Goal: Task Accomplishment & Management: Manage account settings

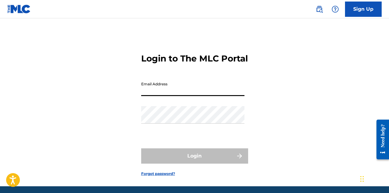
click at [196, 91] on input "Email Address" at bounding box center [192, 86] width 103 height 17
type input "[EMAIL_ADDRESS][DOMAIN_NAME]"
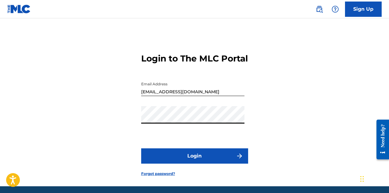
click at [210, 158] on button "Login" at bounding box center [194, 155] width 107 height 15
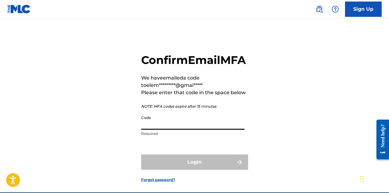
click at [212, 129] on input "Code" at bounding box center [192, 120] width 103 height 17
click at [191, 129] on input "Code" at bounding box center [192, 120] width 103 height 17
paste input "202189"
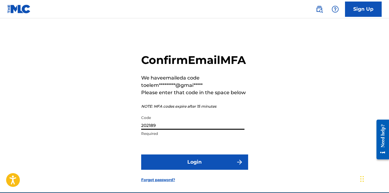
type input "202189"
click at [206, 169] on button "Login" at bounding box center [194, 161] width 107 height 15
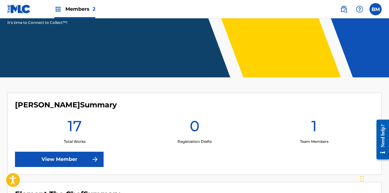
scroll to position [204, 0]
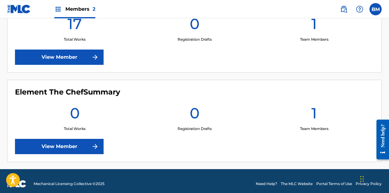
click at [93, 60] on img at bounding box center [94, 56] width 7 height 7
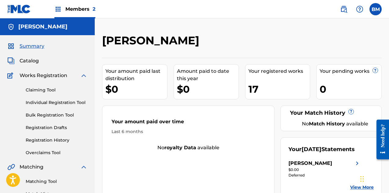
click at [262, 85] on div "17" at bounding box center [279, 89] width 62 height 14
click at [253, 88] on div "17" at bounding box center [279, 89] width 62 height 14
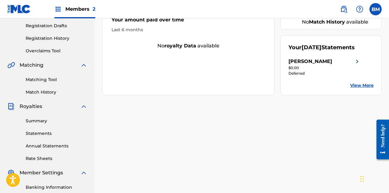
click at [363, 89] on link "View More" at bounding box center [362, 85] width 24 height 6
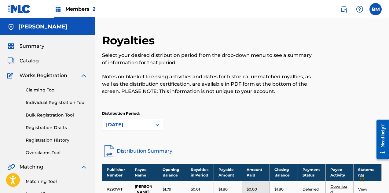
click at [33, 61] on span "Catalog" at bounding box center [29, 60] width 19 height 7
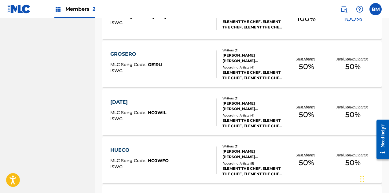
scroll to position [506, 0]
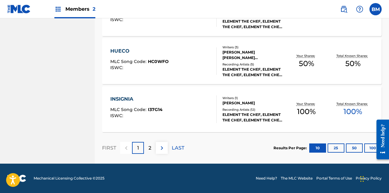
click at [147, 149] on div "2" at bounding box center [150, 148] width 12 height 12
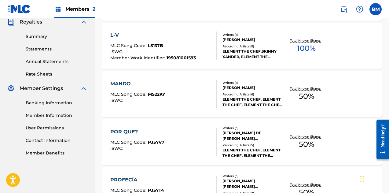
scroll to position [362, 0]
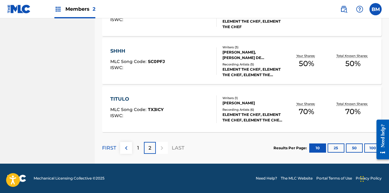
click at [149, 148] on p "2" at bounding box center [149, 147] width 3 height 7
click at [333, 149] on button "25" at bounding box center [335, 147] width 17 height 9
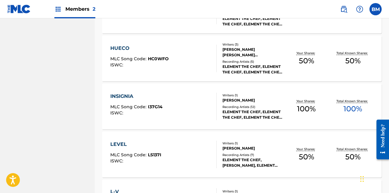
scroll to position [839, 0]
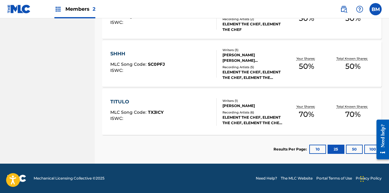
click at [274, 103] on div "[PERSON_NAME]" at bounding box center [252, 105] width 60 height 5
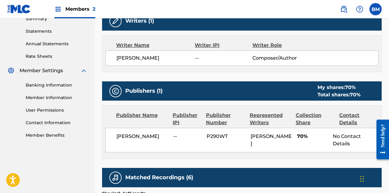
scroll to position [375, 0]
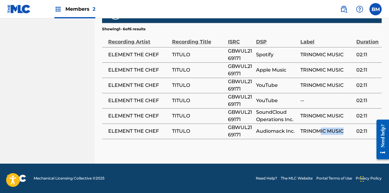
drag, startPoint x: 344, startPoint y: 133, endPoint x: 319, endPoint y: 132, distance: 24.8
click at [319, 132] on span "TRINOMIC MUSIC" at bounding box center [326, 130] width 53 height 7
drag, startPoint x: 320, startPoint y: 131, endPoint x: 320, endPoint y: 89, distance: 42.1
click at [320, 104] on tbody "ELEMENT THE CHEF TITULO GBWUL2169171 Spotify TRINOMIC MUSIC 02:11 ELEMENT THE C…" at bounding box center [241, 93] width 279 height 92
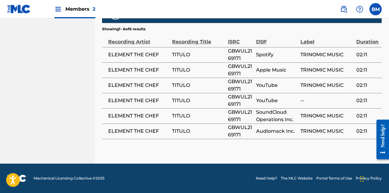
click at [319, 78] on td "TRINOMIC MUSIC" at bounding box center [328, 85] width 56 height 15
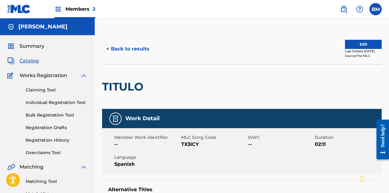
click at [108, 46] on button "< Back to results" at bounding box center [128, 48] width 52 height 15
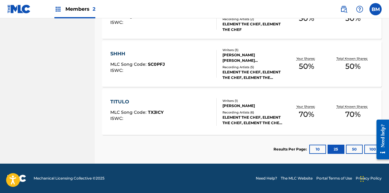
click at [360, 149] on button "50" at bounding box center [354, 148] width 17 height 9
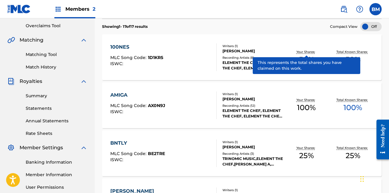
scroll to position [25, 0]
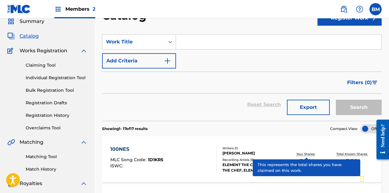
click at [208, 143] on div "100NES MLC Song Code : 1D1KR5 ISWC : Writers ( 1 ) [PERSON_NAME] Recording Arti…" at bounding box center [241, 159] width 279 height 46
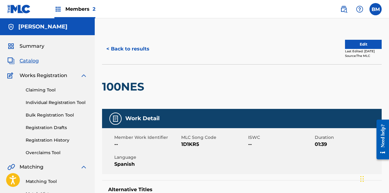
click at [367, 43] on button "Edit" at bounding box center [363, 44] width 37 height 9
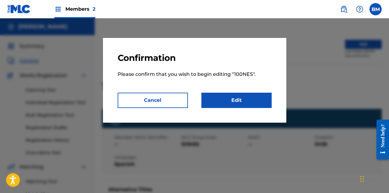
click at [230, 97] on link "Edit" at bounding box center [236, 100] width 70 height 15
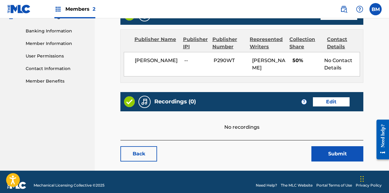
scroll to position [275, 0]
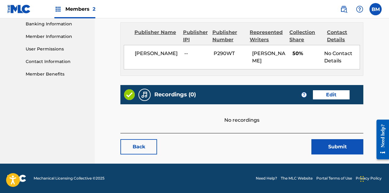
click at [332, 93] on link "Edit" at bounding box center [331, 94] width 37 height 9
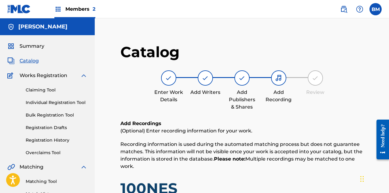
scroll to position [102, 0]
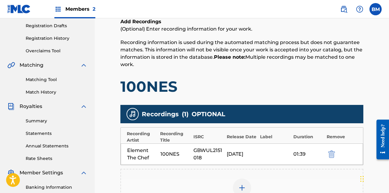
click at [194, 155] on div "GBWUL2151018" at bounding box center [208, 154] width 30 height 15
click at [217, 149] on div "GBWUL2151018" at bounding box center [208, 154] width 30 height 15
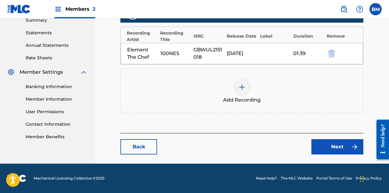
scroll to position [100, 0]
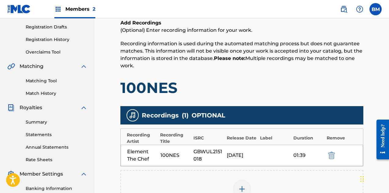
click at [333, 153] on img "submit" at bounding box center [331, 154] width 7 height 7
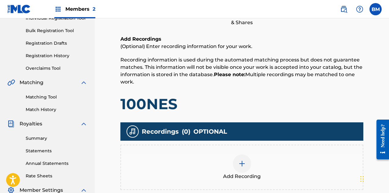
scroll to position [186, 0]
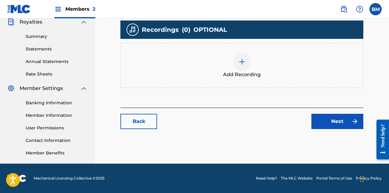
click at [147, 122] on link "Back" at bounding box center [138, 121] width 37 height 15
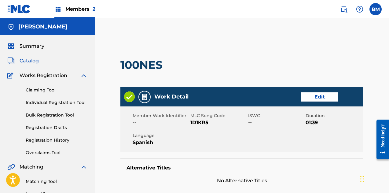
click at [63, 5] on div "Members 2" at bounding box center [74, 9] width 41 height 18
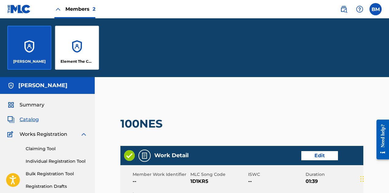
click at [88, 52] on div "Element The Chef" at bounding box center [77, 48] width 44 height 44
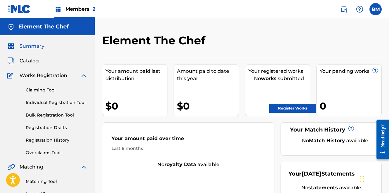
click at [308, 108] on link "Register Works" at bounding box center [292, 108] width 47 height 9
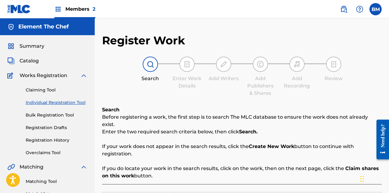
scroll to position [102, 0]
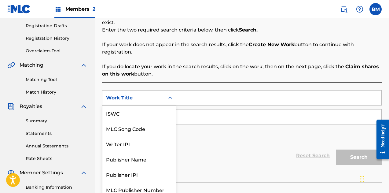
click at [169, 95] on div "Search Form" at bounding box center [170, 97] width 11 height 11
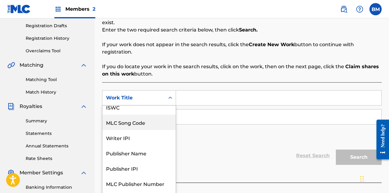
scroll to position [15, 0]
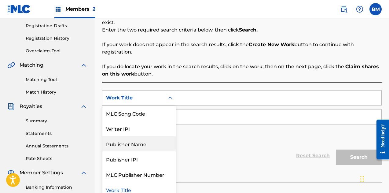
click at [233, 123] on div "SearchWithCriteria3204a8ce-6165-4c65-8bea-b9d09215640f 7 results available. Use…" at bounding box center [241, 116] width 279 height 53
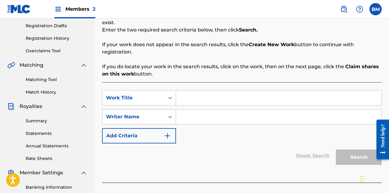
click at [162, 111] on div "Writer Name" at bounding box center [133, 117] width 62 height 12
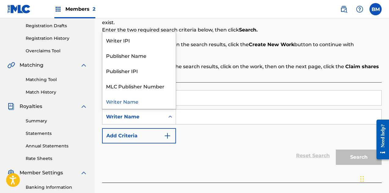
click at [274, 164] on div "SearchWithCriteria3204a8ce-6165-4c65-8bea-b9d09215640f Work Title SearchWithCri…" at bounding box center [241, 132] width 279 height 100
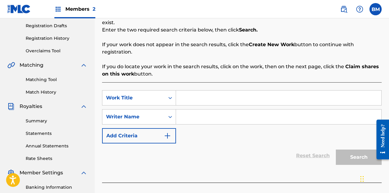
scroll to position [0, 0]
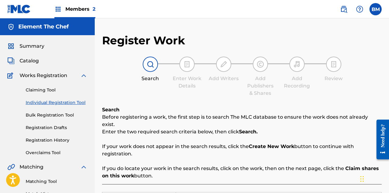
click at [31, 66] on div "Summary Catalog Works Registration Claiming Tool Individual Registration Tool B…" at bounding box center [47, 192] width 95 height 314
click at [39, 89] on link "Claiming Tool" at bounding box center [57, 90] width 62 height 6
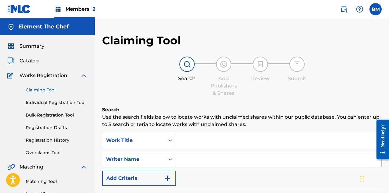
click at [49, 120] on div "Claiming Tool Individual Registration Tool Bulk Registration Tool Registration …" at bounding box center [47, 117] width 80 height 77
click at [28, 65] on div "Summary Catalog Works Registration Claiming Tool Individual Registration Tool B…" at bounding box center [47, 192] width 95 height 314
click at [29, 61] on span "Catalog" at bounding box center [29, 60] width 19 height 7
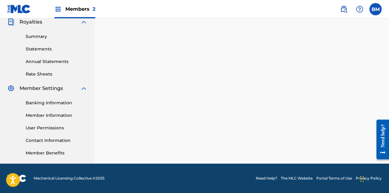
scroll to position [84, 0]
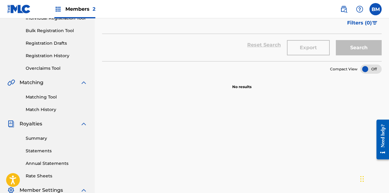
click at [368, 72] on div at bounding box center [370, 68] width 21 height 9
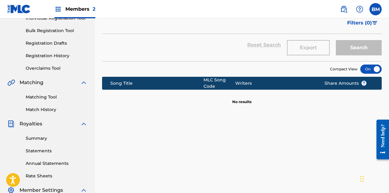
click at [372, 70] on div at bounding box center [370, 68] width 21 height 9
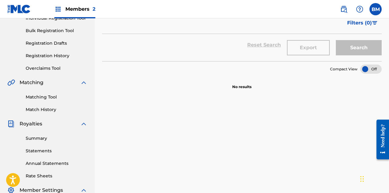
scroll to position [0, 0]
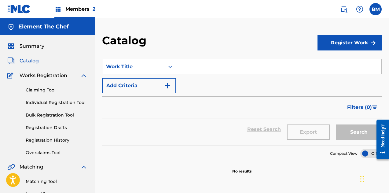
click at [31, 48] on span "Summary" at bounding box center [32, 45] width 25 height 7
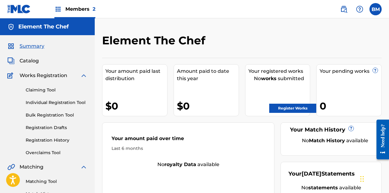
click at [61, 8] on img at bounding box center [57, 8] width 7 height 7
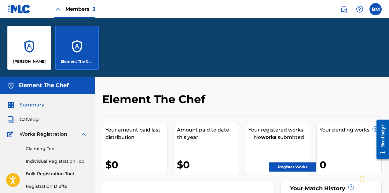
click at [27, 56] on div "[PERSON_NAME]" at bounding box center [29, 48] width 44 height 44
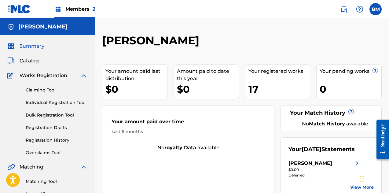
click at [368, 3] on div "BM [PERSON_NAME] [PERSON_NAME] [EMAIL_ADDRESS][DOMAIN_NAME] Notification Prefer…" at bounding box center [358, 9] width 48 height 12
click at [375, 11] on label at bounding box center [375, 9] width 12 height 12
click at [375, 9] on input "[PERSON_NAME] [PERSON_NAME] [EMAIL_ADDRESS][DOMAIN_NAME] Notification Preferenc…" at bounding box center [375, 9] width 0 height 0
click at [197, 25] on div "[PERSON_NAME] Your amount paid last distribution $0 Amount paid to date this ye…" at bounding box center [242, 183] width 294 height 331
click at [268, 88] on div "17" at bounding box center [279, 89] width 62 height 14
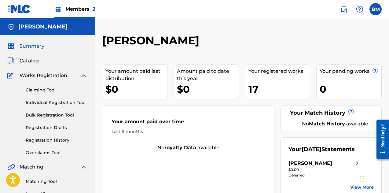
scroll to position [102, 0]
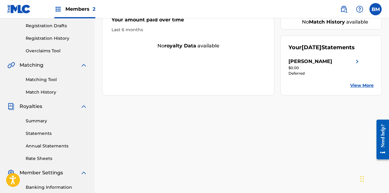
click at [357, 89] on link "View More" at bounding box center [362, 85] width 24 height 6
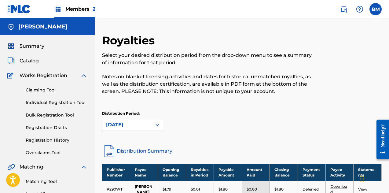
click at [27, 62] on span "Catalog" at bounding box center [29, 60] width 19 height 7
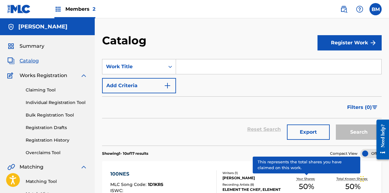
click at [120, 171] on div "100NES" at bounding box center [136, 173] width 53 height 7
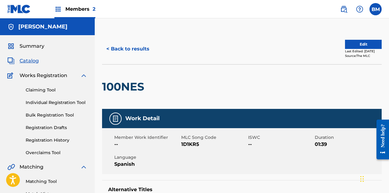
click at [359, 44] on button "Edit" at bounding box center [363, 44] width 37 height 9
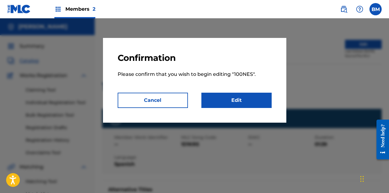
click at [247, 100] on link "Edit" at bounding box center [236, 100] width 70 height 15
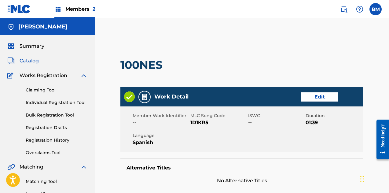
click at [322, 95] on link "Edit" at bounding box center [319, 96] width 37 height 9
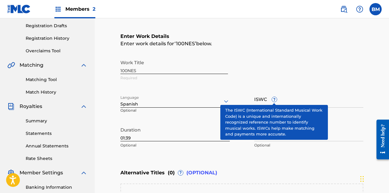
scroll to position [204, 0]
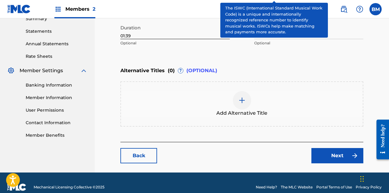
click at [288, 68] on div "Alternative Titles ( 0 ) ? (OPTIONAL)" at bounding box center [241, 70] width 243 height 13
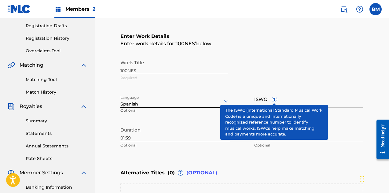
click at [290, 68] on div "Work Title 100NES Required" at bounding box center [241, 69] width 243 height 27
click at [273, 101] on span "?" at bounding box center [274, 99] width 5 height 5
click at [273, 101] on input "ISWC ?" at bounding box center [308, 98] width 109 height 17
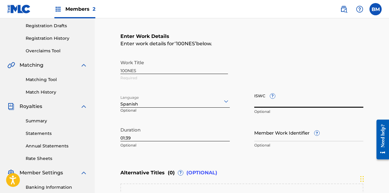
click at [307, 53] on div "Enter Work Details Enter work details for ‘ 100NES ’ below. Work Title 100NES R…" at bounding box center [241, 92] width 243 height 148
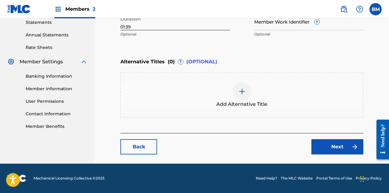
click at [340, 151] on link "Next" at bounding box center [337, 146] width 52 height 15
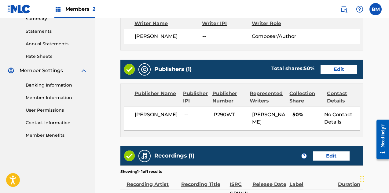
scroll to position [102, 0]
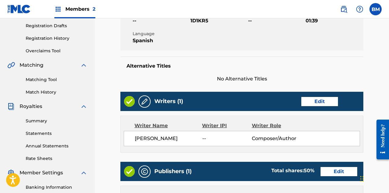
click at [320, 100] on link "Edit" at bounding box center [319, 101] width 37 height 9
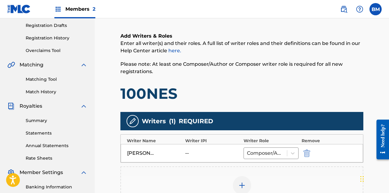
scroll to position [204, 0]
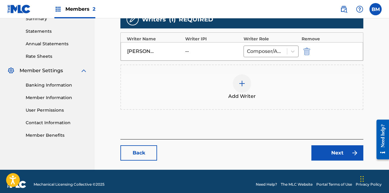
click at [216, 54] on div "--" at bounding box center [212, 51] width 55 height 7
click at [152, 50] on div "[PERSON_NAME]" at bounding box center [140, 51] width 27 height 7
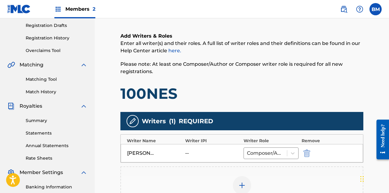
scroll to position [210, 0]
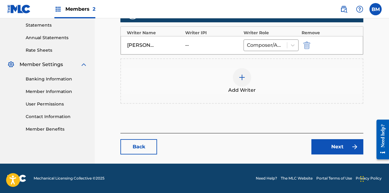
click at [246, 80] on div at bounding box center [242, 77] width 18 height 18
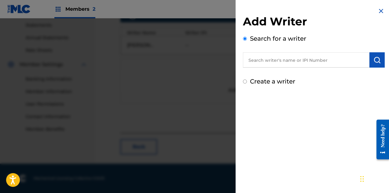
click at [289, 61] on input "text" at bounding box center [306, 59] width 126 height 15
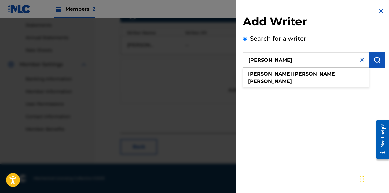
type input "[PERSON_NAME]"
click at [378, 58] on img "submit" at bounding box center [376, 59] width 7 height 7
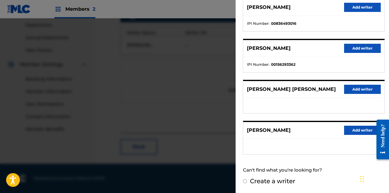
scroll to position [0, 0]
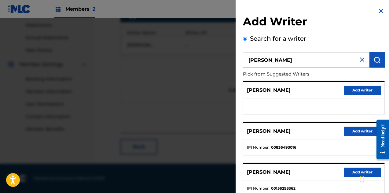
click at [360, 61] on img at bounding box center [361, 59] width 7 height 7
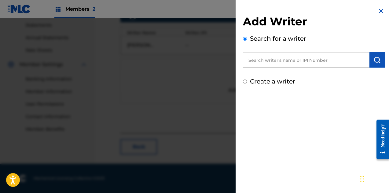
click at [245, 80] on input "Create a writer" at bounding box center [245, 81] width 4 height 4
radio input "false"
radio input "true"
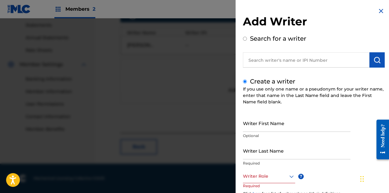
click at [294, 122] on input "Writer First Name" at bounding box center [296, 122] width 107 height 17
click at [262, 126] on input "Writer First Name" at bounding box center [296, 122] width 107 height 17
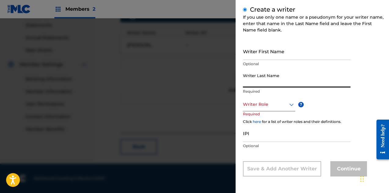
click at [344, 86] on input "Writer Last Name" at bounding box center [296, 78] width 107 height 17
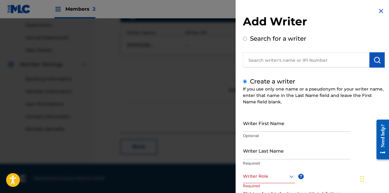
click at [377, 11] on img at bounding box center [380, 10] width 7 height 7
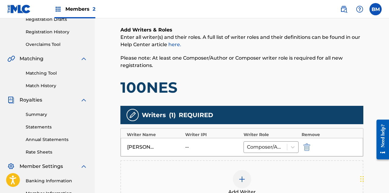
scroll to position [210, 0]
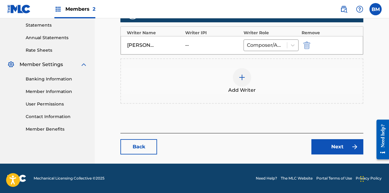
click at [331, 145] on link "Next" at bounding box center [337, 146] width 52 height 15
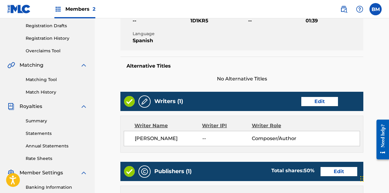
scroll to position [204, 0]
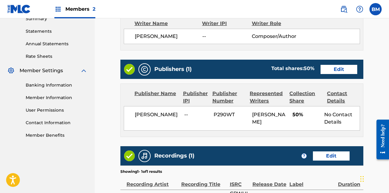
click at [340, 69] on link "Edit" at bounding box center [338, 69] width 37 height 9
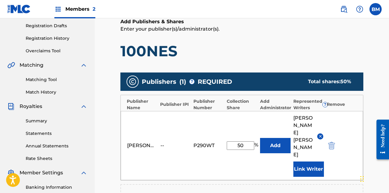
scroll to position [204, 0]
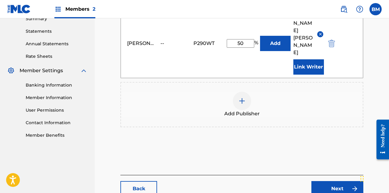
click at [244, 44] on input "50" at bounding box center [240, 43] width 27 height 9
type input "5"
type input "100"
click at [260, 36] on button "Add" at bounding box center [275, 43] width 31 height 15
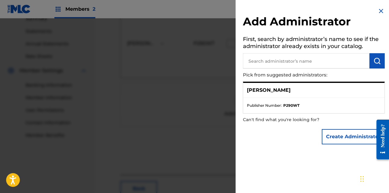
click at [289, 108] on ul "Publisher Number : P290WT" at bounding box center [313, 105] width 141 height 15
click at [290, 91] on p "[PERSON_NAME]" at bounding box center [269, 89] width 44 height 7
click at [378, 8] on img at bounding box center [380, 10] width 7 height 7
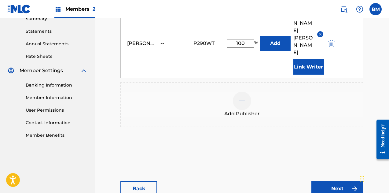
scroll to position [246, 0]
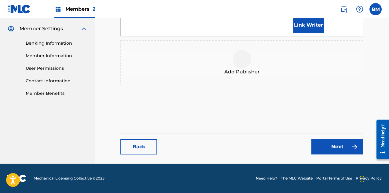
click at [338, 145] on link "Next" at bounding box center [337, 146] width 52 height 15
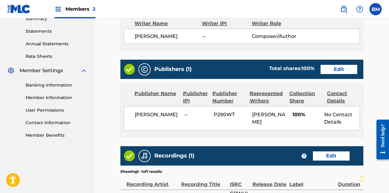
scroll to position [295, 0]
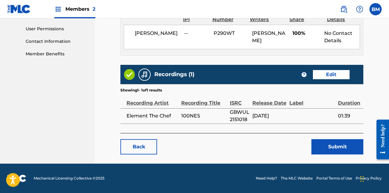
click at [339, 72] on link "Edit" at bounding box center [331, 74] width 37 height 9
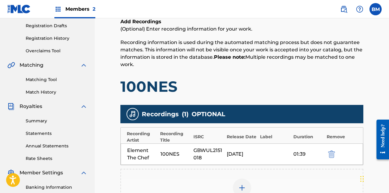
scroll to position [202, 0]
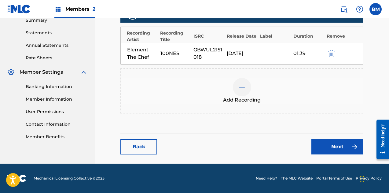
click at [244, 90] on img at bounding box center [241, 86] width 7 height 7
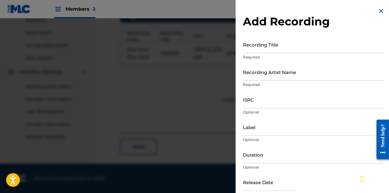
click at [274, 46] on input "Recording Title" at bounding box center [314, 44] width 142 height 17
drag, startPoint x: 314, startPoint y: 18, endPoint x: 334, endPoint y: 29, distance: 23.5
click at [334, 29] on div "Add Recording Recording Title Required Recording Artist Name Required ISRC Opti…" at bounding box center [313, 111] width 156 height 223
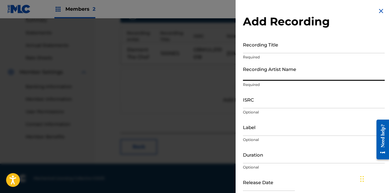
click at [272, 75] on input "Recording Artist Name" at bounding box center [314, 71] width 142 height 17
click at [281, 41] on input "Recording Title" at bounding box center [314, 44] width 142 height 17
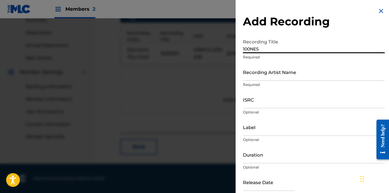
type input "100NES"
click at [300, 75] on input "Recording Artist Name" at bounding box center [314, 71] width 142 height 17
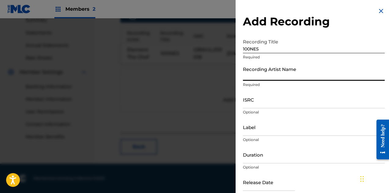
type input "e"
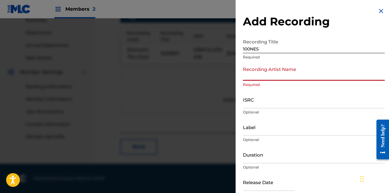
type input "e"
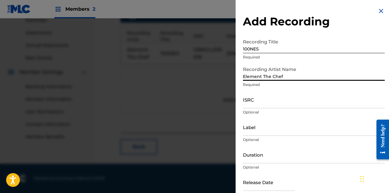
type input "Element The Chef"
click at [289, 100] on input "ISRC" at bounding box center [314, 99] width 142 height 17
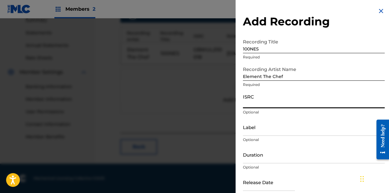
paste input "GBWUL2151018"
type input "GBWUL2151018"
click at [289, 132] on input "Label" at bounding box center [314, 126] width 142 height 17
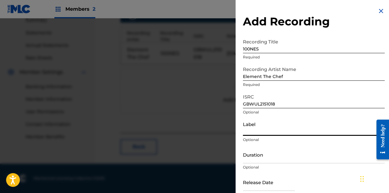
paste input "Xportable, LLC / La Cocina Entertainment"
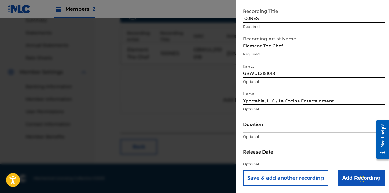
type input "Xportable, LLC / La Cocina Entertainment"
click at [287, 127] on input "Duration" at bounding box center [314, 123] width 142 height 17
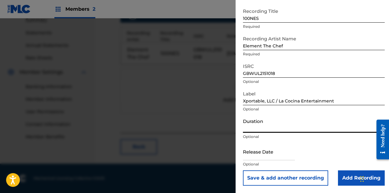
paste input "1 de noviembre de 2021"
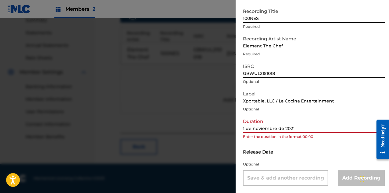
type input "1 de noviembre de 2021"
click at [277, 155] on input "text" at bounding box center [269, 151] width 52 height 17
select select "8"
select select "2025"
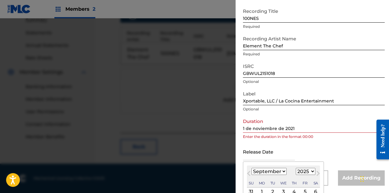
paste input "1 de noviembre de 2021"
type input "1 de noviembre de 2021"
click at [322, 152] on div "Release Date Previous Month Next Month [DATE] January February March April May …" at bounding box center [314, 156] width 142 height 27
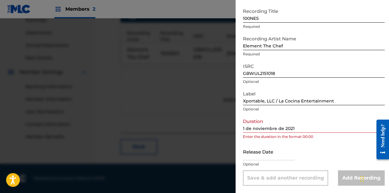
click at [280, 152] on input "text" at bounding box center [269, 151] width 52 height 17
select select "8"
select select "2025"
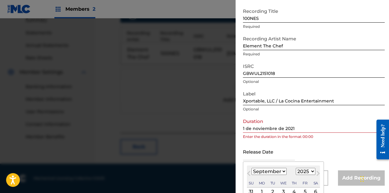
click at [311, 169] on select "1899 1900 1901 1902 1903 1904 1905 1906 1907 1908 1909 1910 1911 1912 1913 1914…" at bounding box center [306, 171] width 20 height 7
click at [312, 171] on select "1899 1900 1901 1902 1903 1904 1905 1906 1907 1908 1909 1910 1911 1912 1913 1914…" at bounding box center [306, 171] width 20 height 7
click at [313, 172] on button "Next Month" at bounding box center [318, 174] width 10 height 10
select select "9"
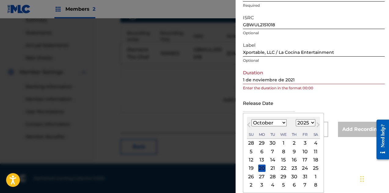
click at [306, 122] on select "1899 1900 1901 1902 1903 1904 1905 1906 1907 1908 1909 1910 1911 1912 1913 1914…" at bounding box center [306, 122] width 20 height 7
select select "2021"
click at [296, 119] on select "1899 1900 1901 1902 1903 1904 1905 1906 1907 1908 1909 1910 1911 1912 1913 1914…" at bounding box center [306, 122] width 20 height 7
click at [283, 124] on select "January February March April May June July August September October November De…" at bounding box center [268, 122] width 35 height 7
select select "10"
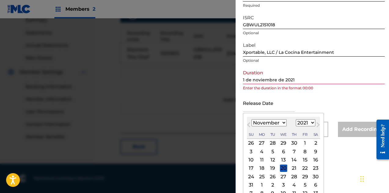
click at [251, 119] on select "January February March April May June July August September October November De…" at bounding box center [268, 122] width 35 height 7
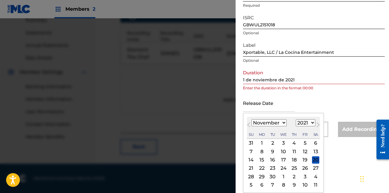
click at [263, 142] on div "1" at bounding box center [261, 142] width 7 height 7
type input "[DATE]"
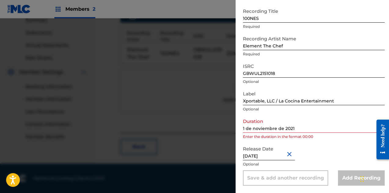
scroll to position [31, 0]
click at [328, 139] on p "Enter the duration in the format 00:00" at bounding box center [314, 136] width 142 height 5
drag, startPoint x: 304, startPoint y: 127, endPoint x: 220, endPoint y: 130, distance: 84.3
click at [220, 130] on div "Add Recording Recording Title 100NES Required Recording Artist Name Element The…" at bounding box center [194, 105] width 389 height 174
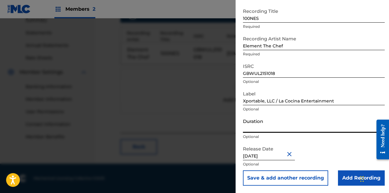
paste input "01:39"
type input "01:39"
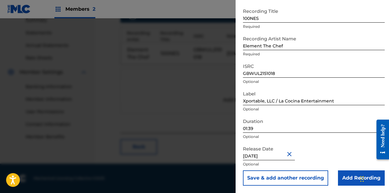
click at [320, 140] on div "Duration 01:39 Optional" at bounding box center [314, 128] width 142 height 27
click at [348, 177] on input "Add Recording" at bounding box center [361, 177] width 47 height 15
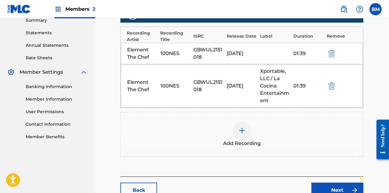
click at [334, 54] on img "submit" at bounding box center [331, 53] width 7 height 7
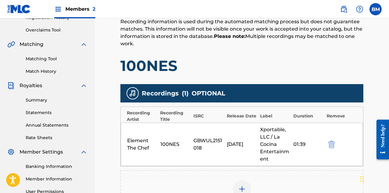
scroll to position [224, 0]
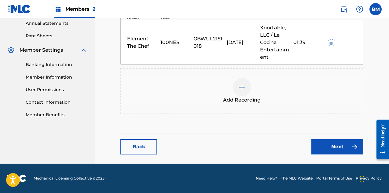
click at [334, 147] on link "Next" at bounding box center [337, 146] width 52 height 15
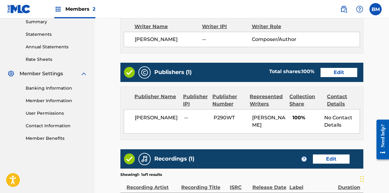
scroll to position [302, 0]
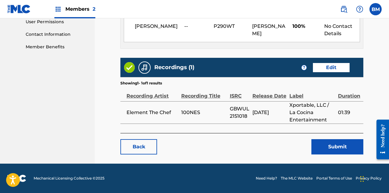
click at [338, 147] on button "Submit" at bounding box center [337, 146] width 52 height 15
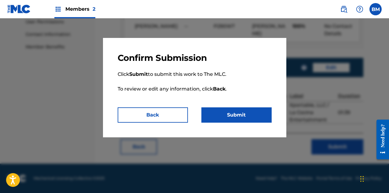
click at [244, 116] on button "Submit" at bounding box center [236, 114] width 70 height 15
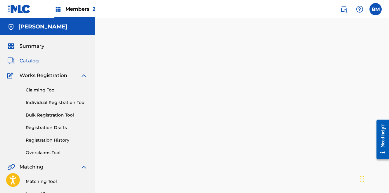
scroll to position [186, 0]
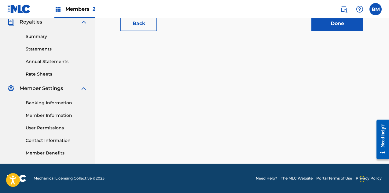
click at [336, 27] on link "Done" at bounding box center [337, 23] width 52 height 15
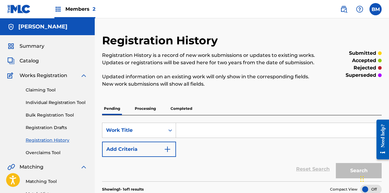
click at [25, 61] on span "Catalog" at bounding box center [29, 60] width 19 height 7
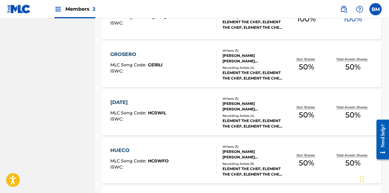
scroll to position [506, 0]
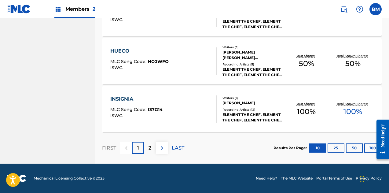
click at [150, 151] on div "2" at bounding box center [150, 148] width 12 height 12
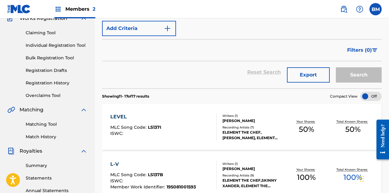
scroll to position [0, 0]
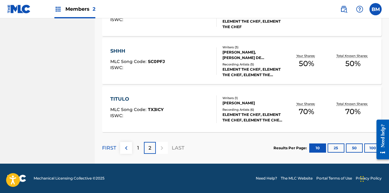
click at [135, 147] on div "1" at bounding box center [138, 148] width 12 height 12
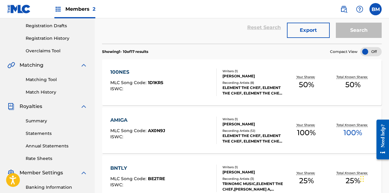
scroll to position [204, 0]
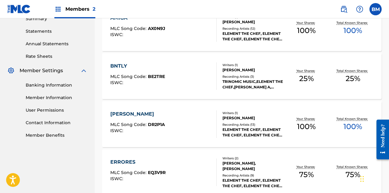
click at [209, 82] on div "BNTLY MLC Song Code : BE2TRE ISWC :" at bounding box center [163, 75] width 106 height 27
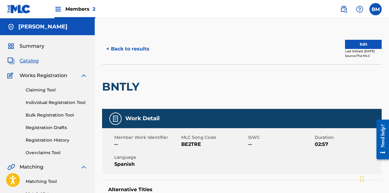
click at [362, 44] on button "Edit" at bounding box center [363, 44] width 37 height 9
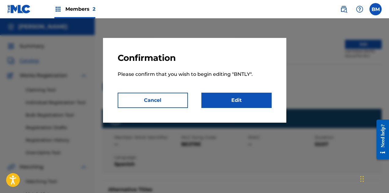
click at [243, 103] on link "Edit" at bounding box center [236, 100] width 70 height 15
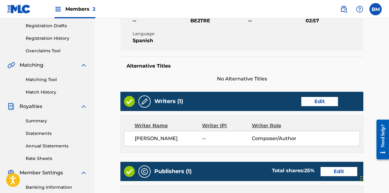
scroll to position [204, 0]
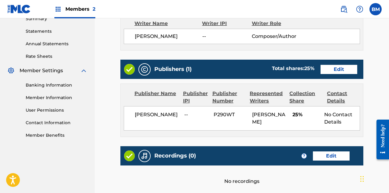
click at [347, 74] on link "Edit" at bounding box center [338, 69] width 37 height 9
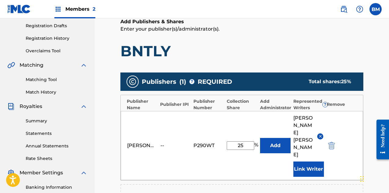
scroll to position [204, 0]
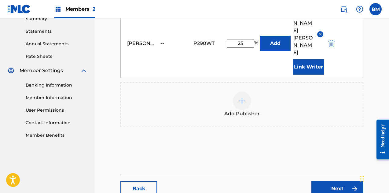
click at [242, 46] on input "25" at bounding box center [240, 43] width 27 height 9
type input "100"
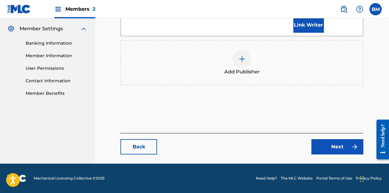
click at [351, 151] on link "Next" at bounding box center [337, 146] width 52 height 15
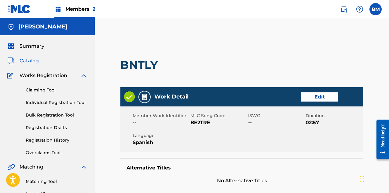
scroll to position [302, 0]
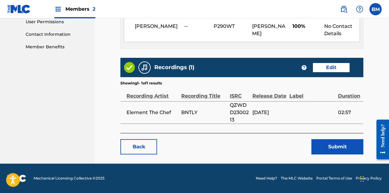
click at [345, 147] on button "Submit" at bounding box center [337, 146] width 52 height 15
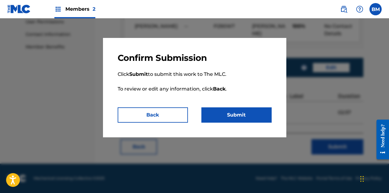
click at [242, 112] on button "Submit" at bounding box center [236, 114] width 70 height 15
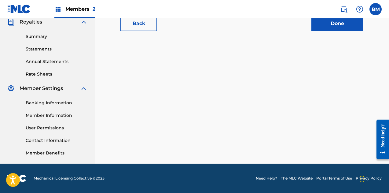
scroll to position [84, 0]
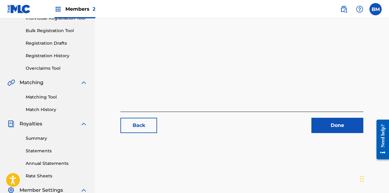
click at [344, 127] on link "Done" at bounding box center [337, 125] width 52 height 15
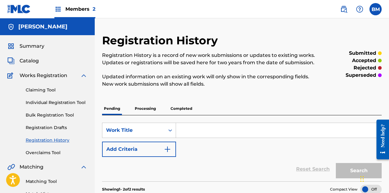
click at [179, 106] on p "Completed" at bounding box center [181, 108] width 25 height 13
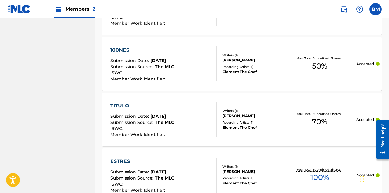
scroll to position [305, 0]
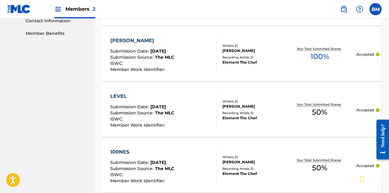
click at [269, 115] on div "Element The Chef" at bounding box center [252, 117] width 60 height 5
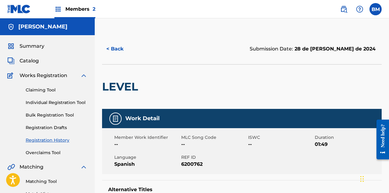
click at [121, 52] on button "< Back" at bounding box center [120, 48] width 37 height 15
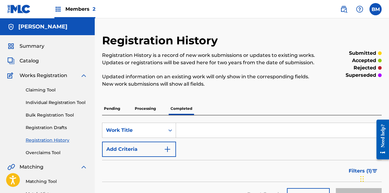
click at [27, 64] on span "Catalog" at bounding box center [29, 60] width 19 height 7
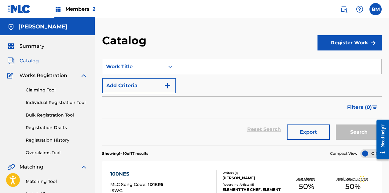
click at [4, 13] on nav "Members 2 BM [PERSON_NAME] [PERSON_NAME] [EMAIL_ADDRESS][DOMAIN_NAME] Notificat…" at bounding box center [194, 9] width 389 height 18
click at [10, 9] on img at bounding box center [19, 9] width 24 height 9
